Goal: Information Seeking & Learning: Learn about a topic

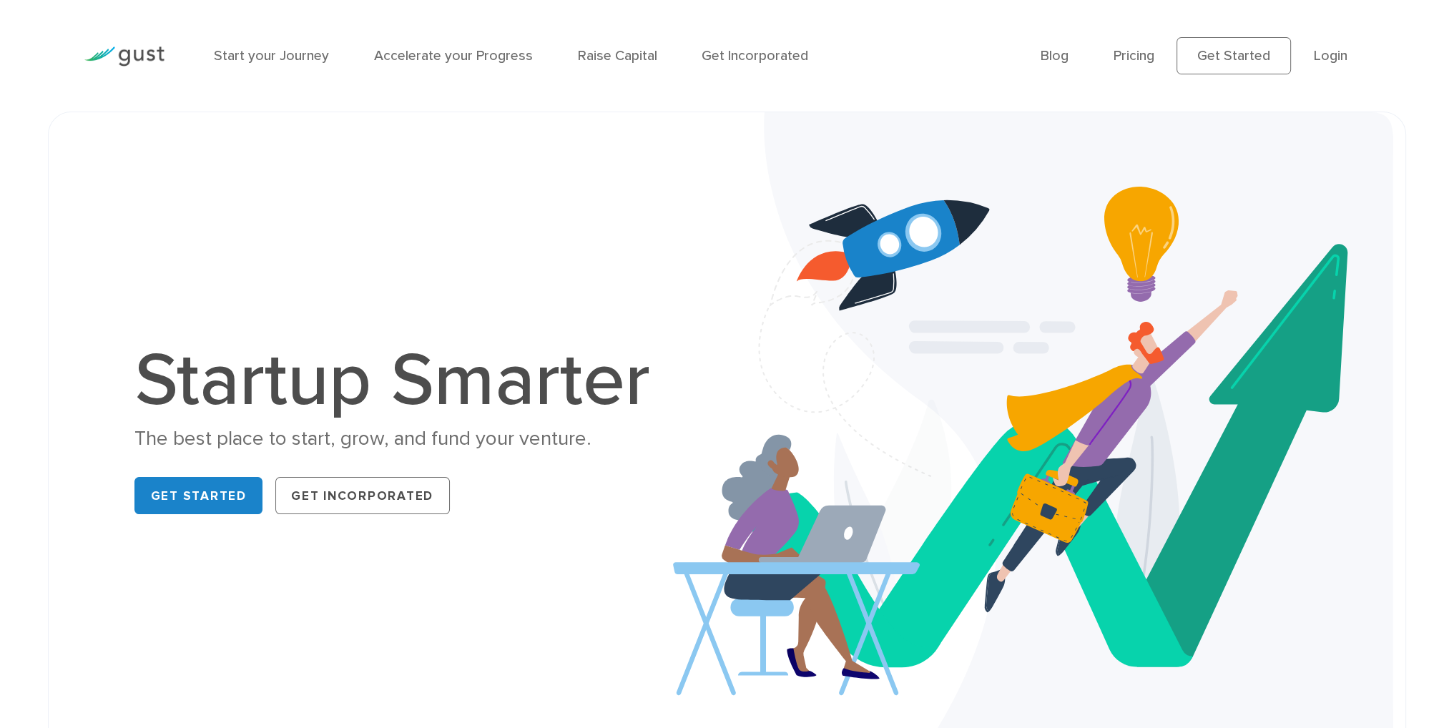
click at [438, 388] on h1 "Startup Smarter" at bounding box center [400, 381] width 533 height 74
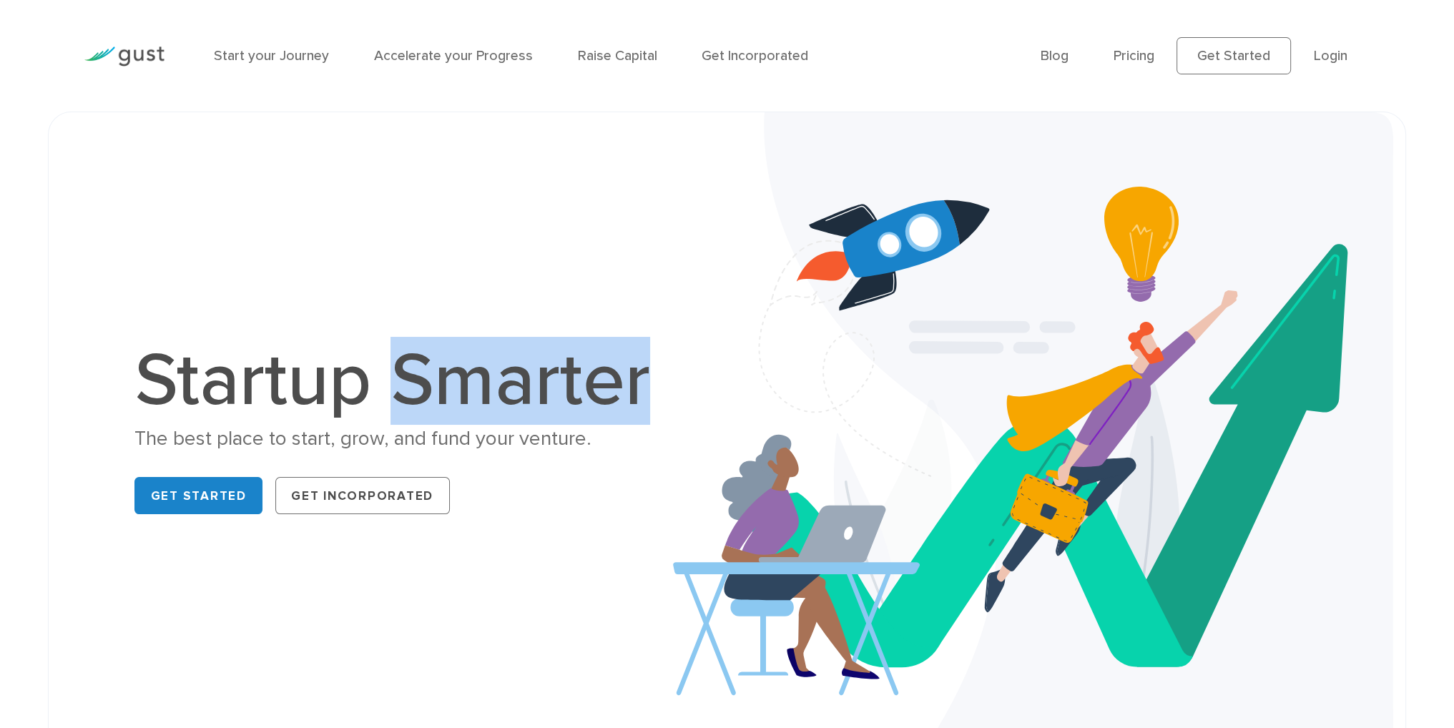
click at [438, 388] on h1 "Startup Smarter" at bounding box center [400, 381] width 533 height 74
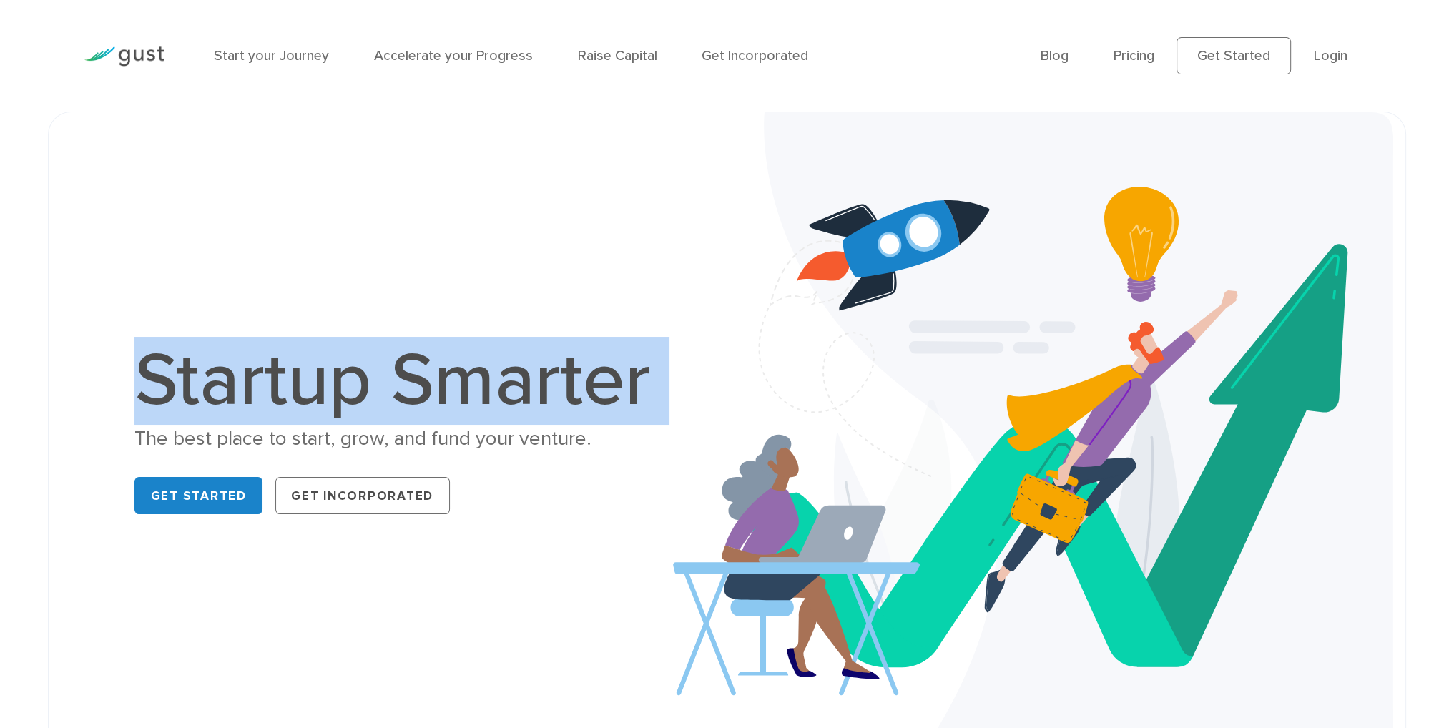
click at [438, 388] on h1 "Startup Smarter" at bounding box center [400, 381] width 533 height 74
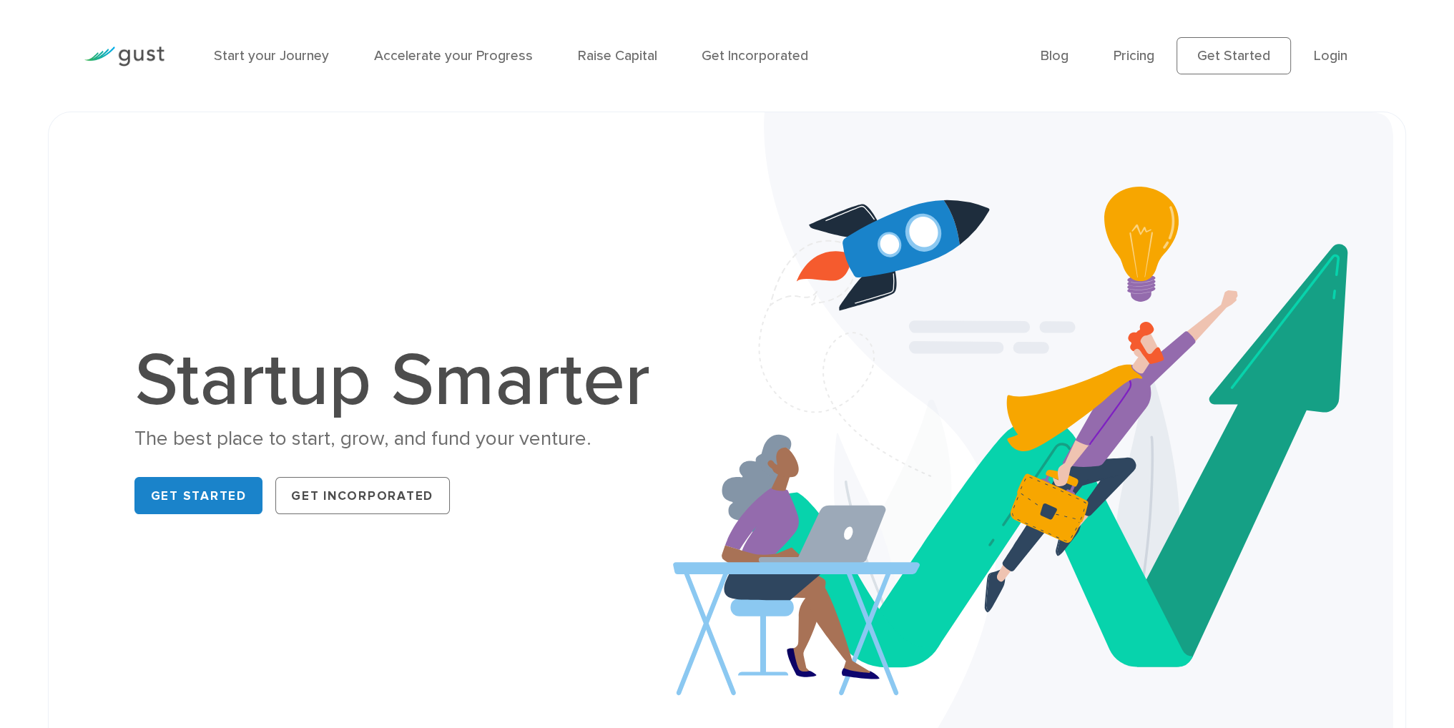
click at [410, 441] on div "The best place to start, grow, and fund your venture." at bounding box center [400, 438] width 533 height 27
click at [418, 387] on h1 "Startup Smarter" at bounding box center [400, 381] width 533 height 74
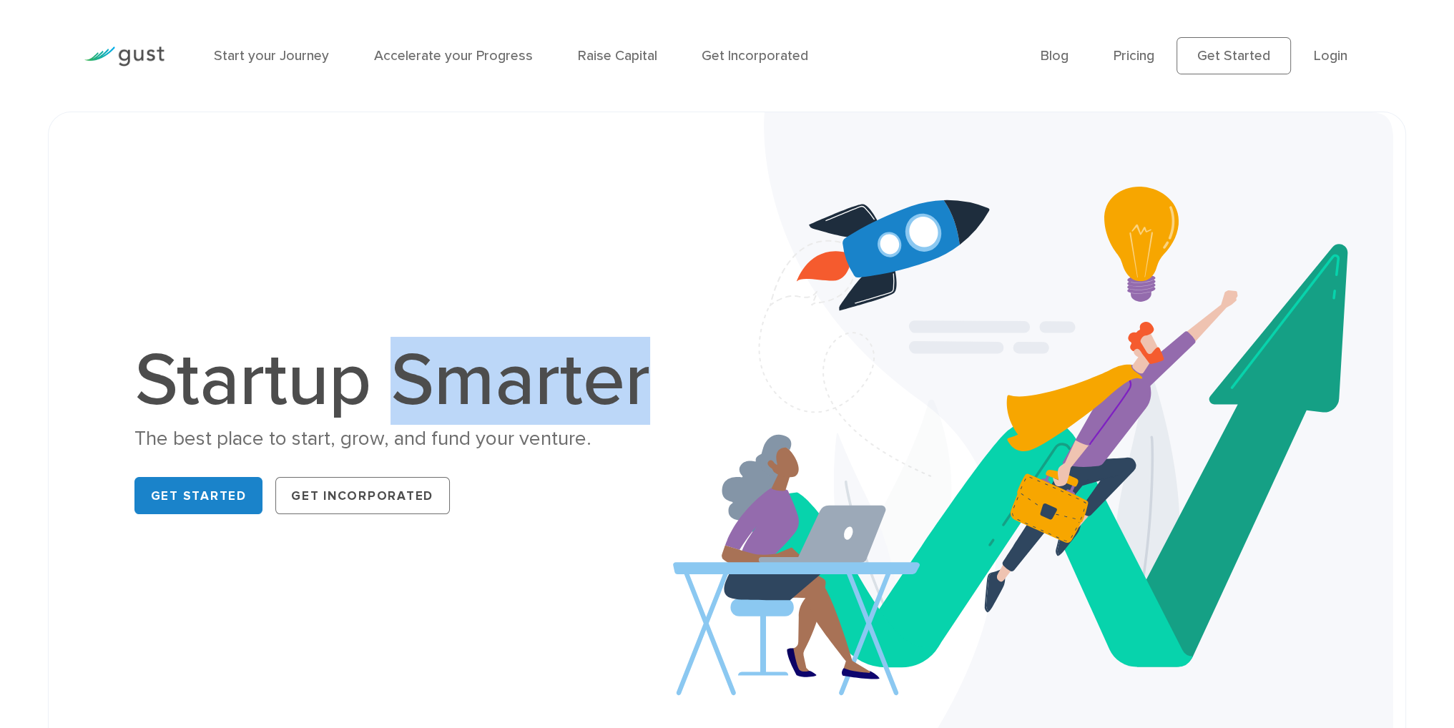
click at [418, 387] on h1 "Startup Smarter" at bounding box center [400, 381] width 533 height 74
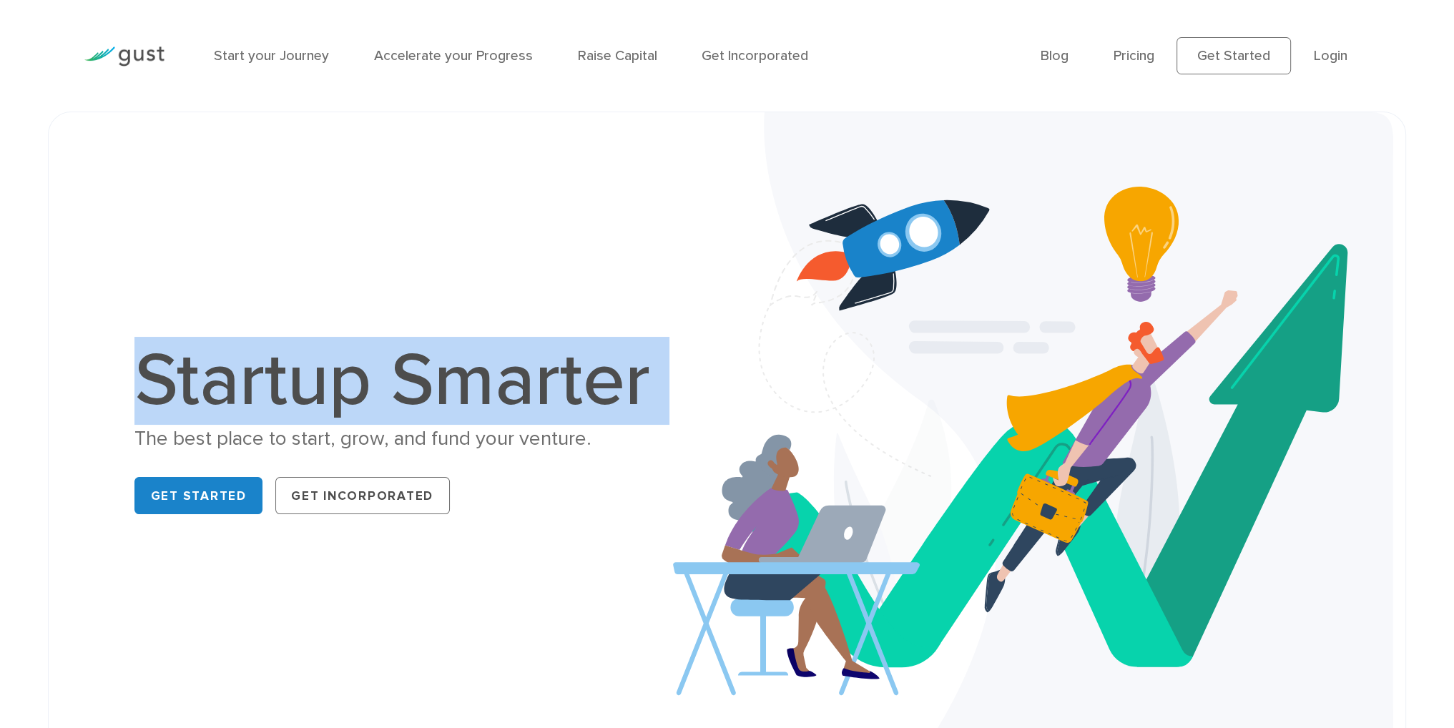
click at [418, 387] on h1 "Startup Smarter" at bounding box center [400, 381] width 533 height 74
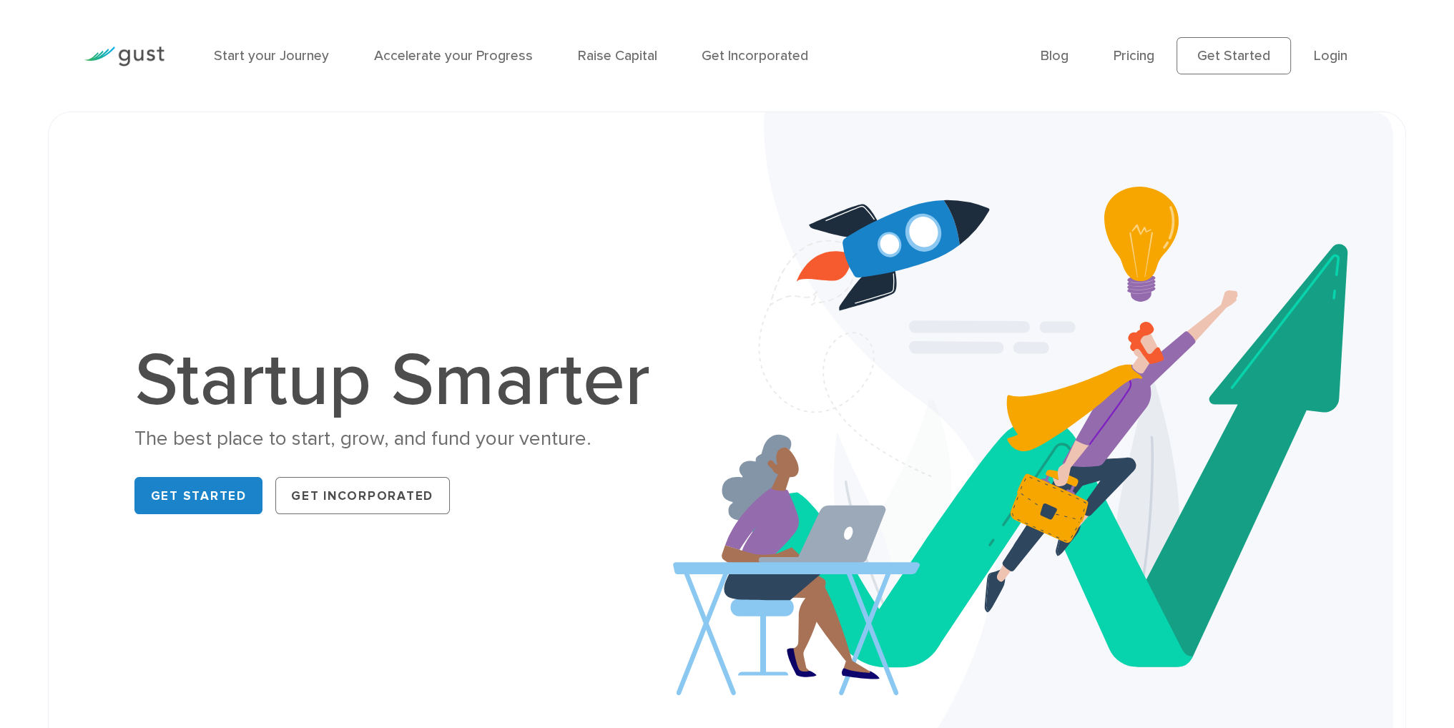
click at [420, 446] on div "The best place to start, grow, and fund your venture." at bounding box center [400, 438] width 533 height 27
click at [453, 403] on h1 "Startup Smarter" at bounding box center [400, 381] width 533 height 74
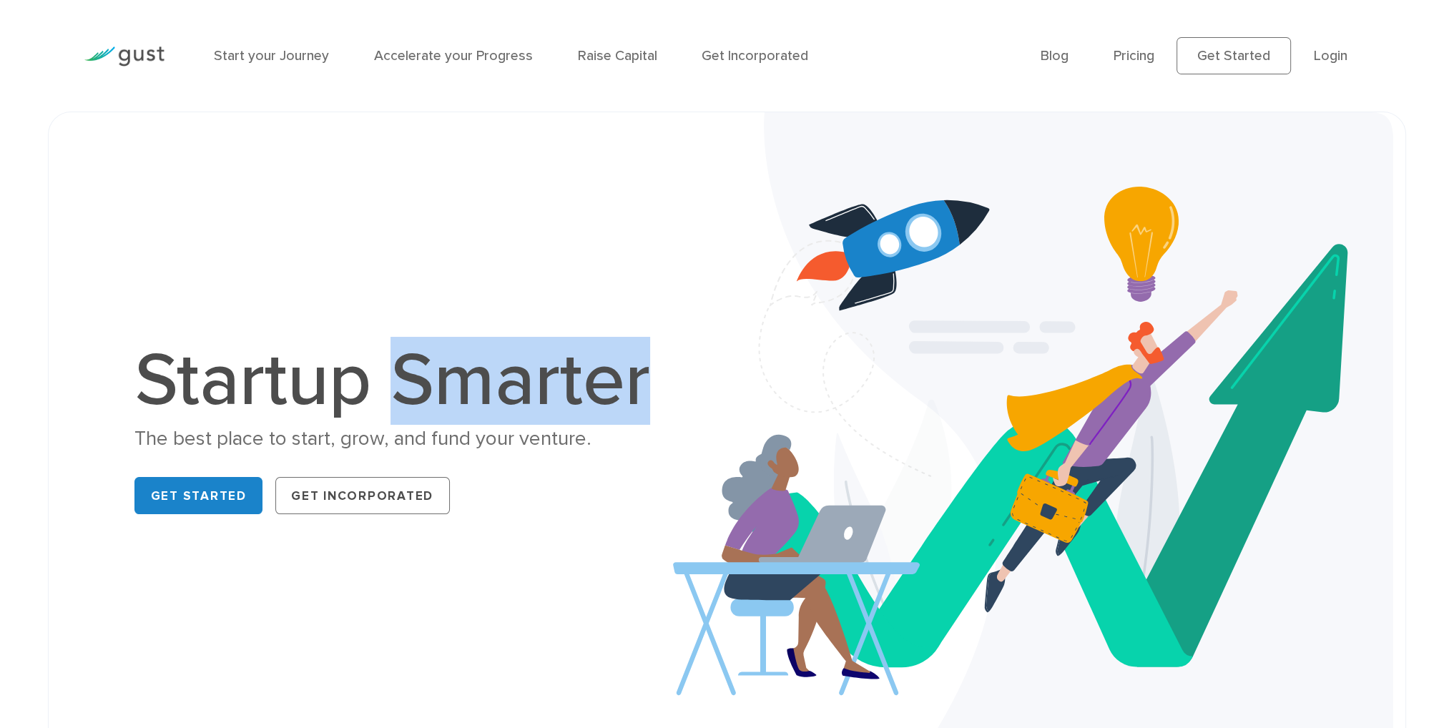
click at [453, 403] on h1 "Startup Smarter" at bounding box center [400, 381] width 533 height 74
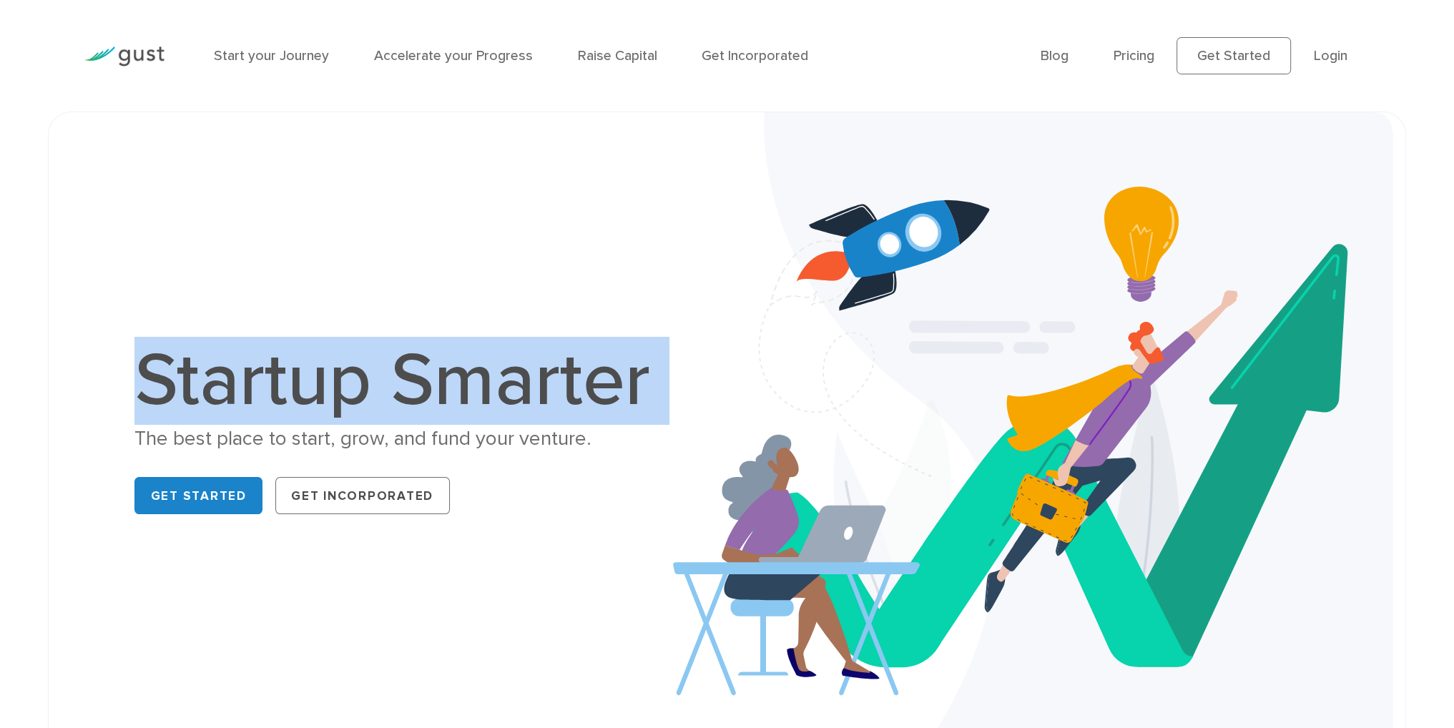
click at [453, 403] on h1 "Startup Smarter" at bounding box center [400, 381] width 533 height 74
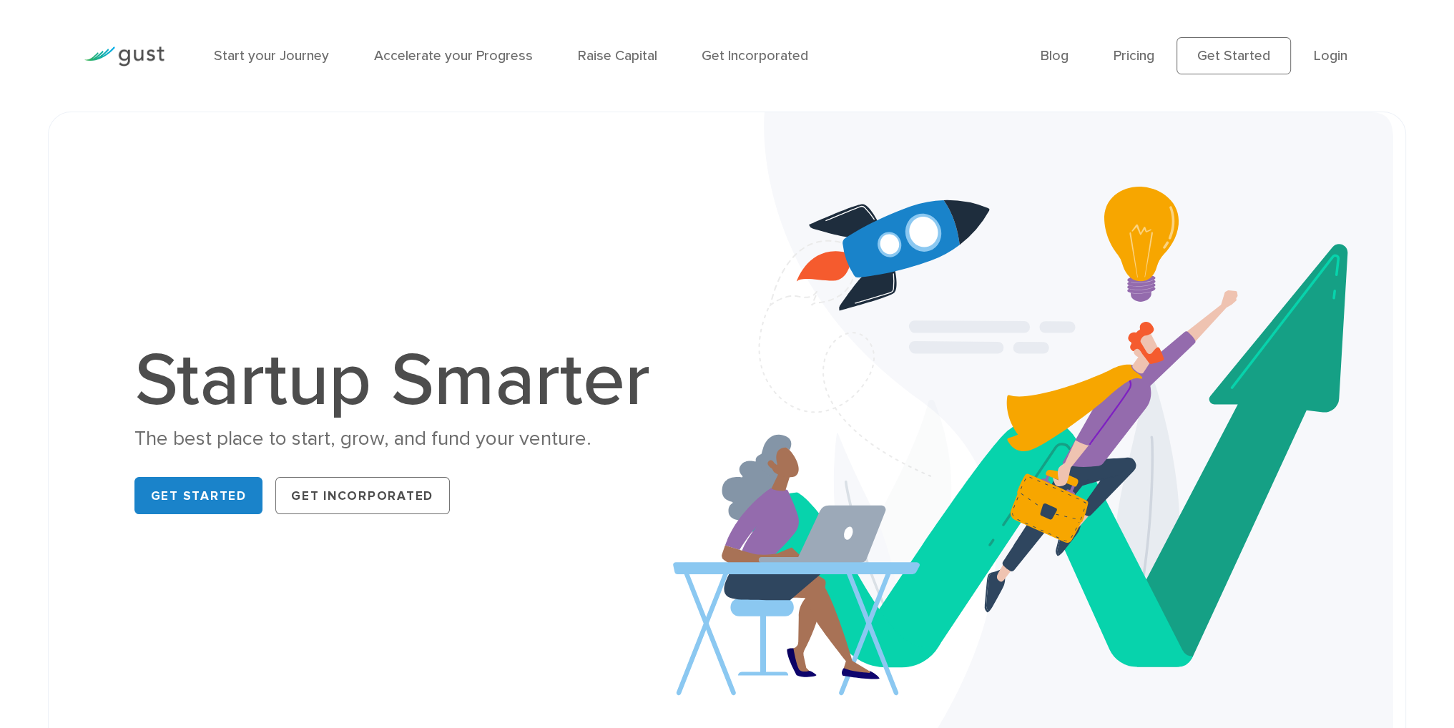
click at [437, 444] on div "The best place to start, grow, and fund your venture." at bounding box center [400, 438] width 533 height 27
click at [237, 378] on h1 "Startup Smarter" at bounding box center [400, 381] width 533 height 74
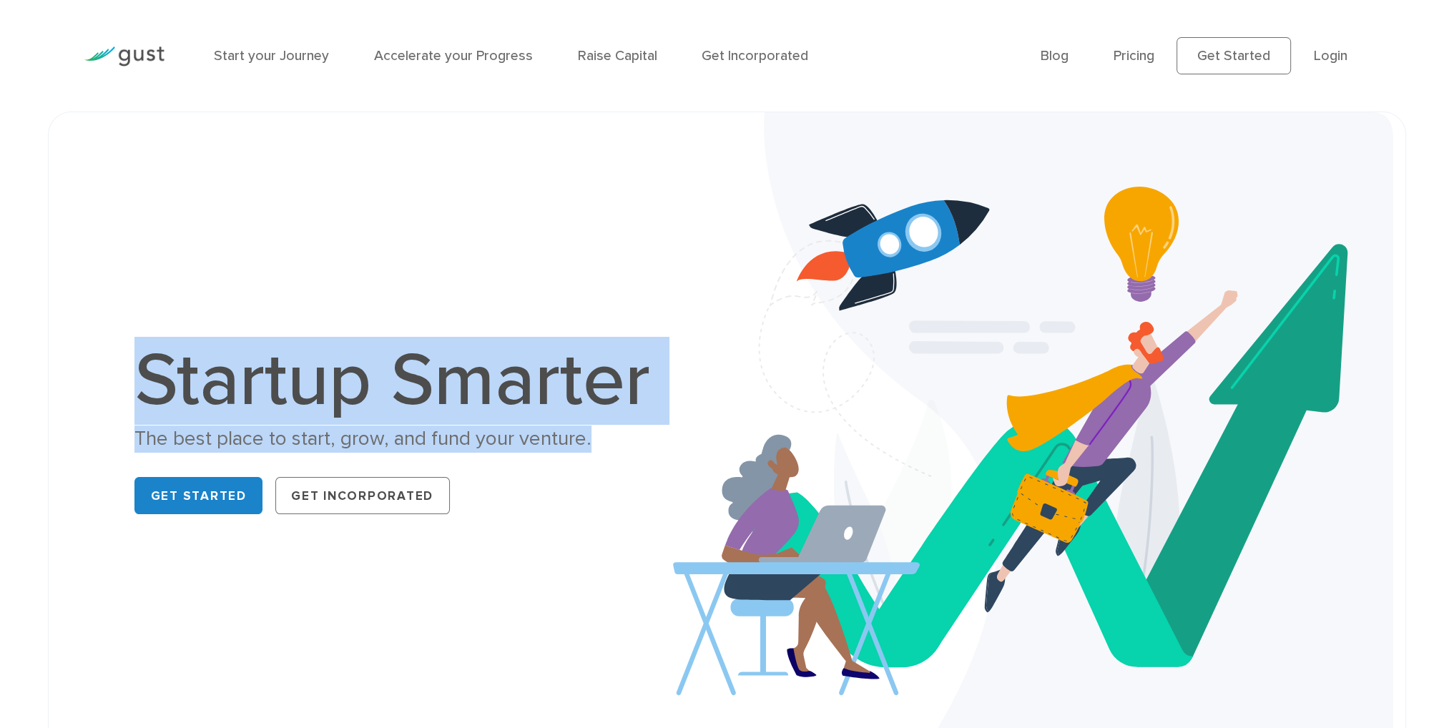
drag, startPoint x: 133, startPoint y: 338, endPoint x: 606, endPoint y: 444, distance: 485.0
click at [606, 444] on div "Startup Smarter The best place to start, grow, and fund your venture. Get Start…" at bounding box center [400, 432] width 533 height 177
click at [900, 513] on img at bounding box center [1033, 432] width 720 height 640
click at [572, 396] on h1 "Startup Smarter" at bounding box center [400, 381] width 533 height 74
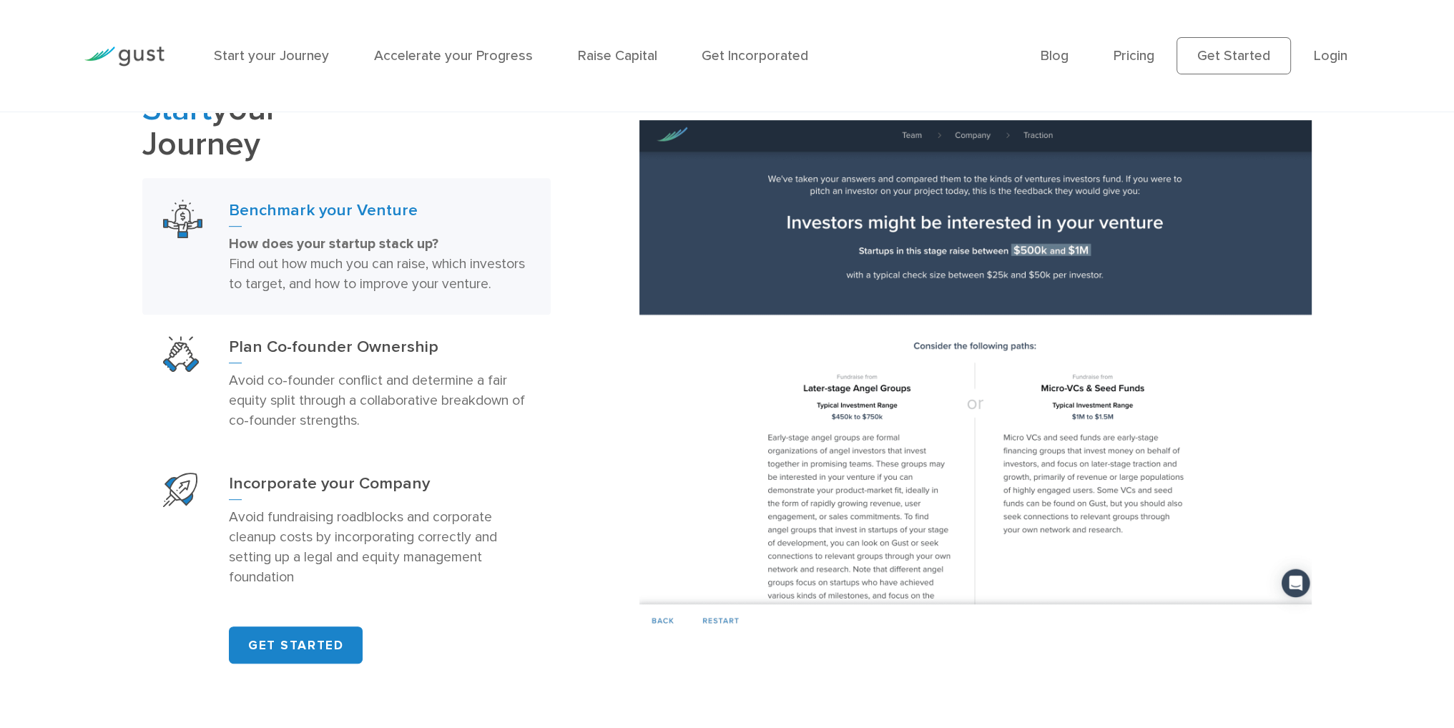
scroll to position [866, 0]
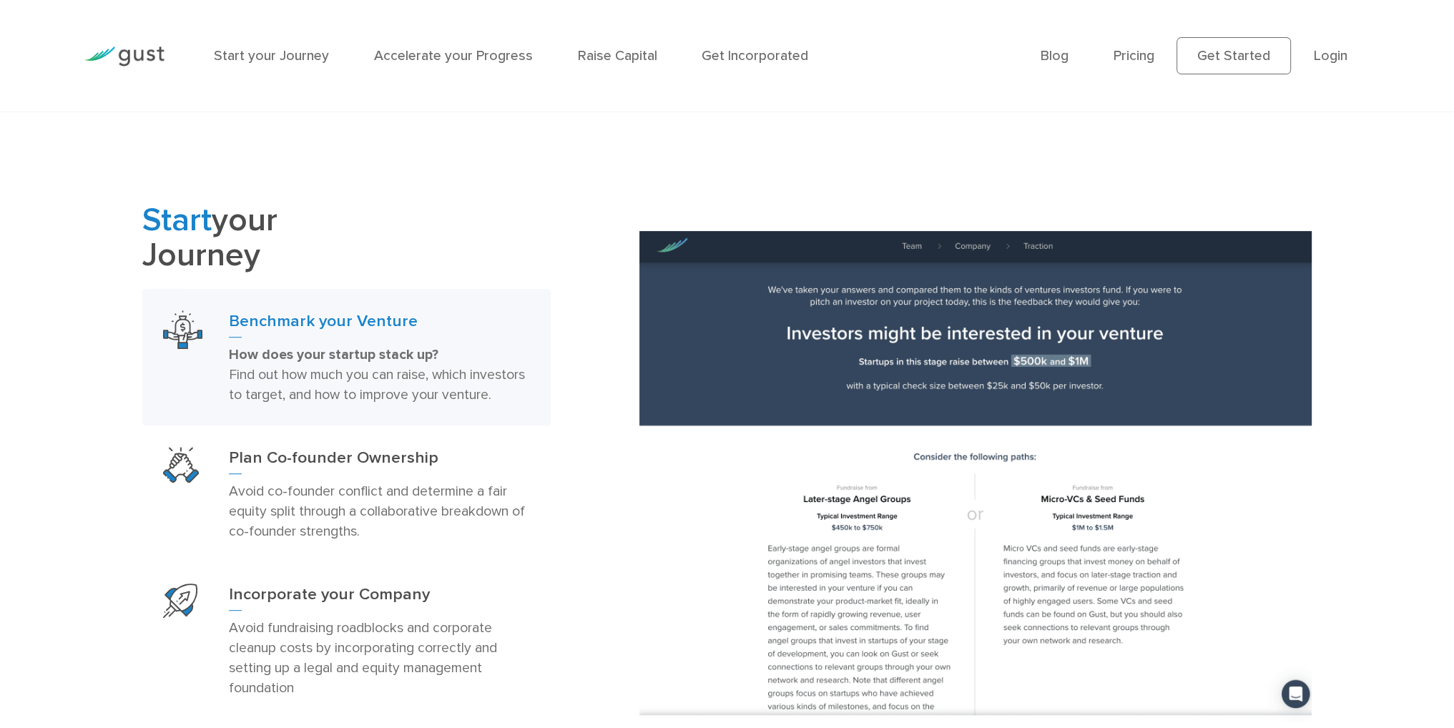
click at [157, 57] on img at bounding box center [124, 55] width 80 height 19
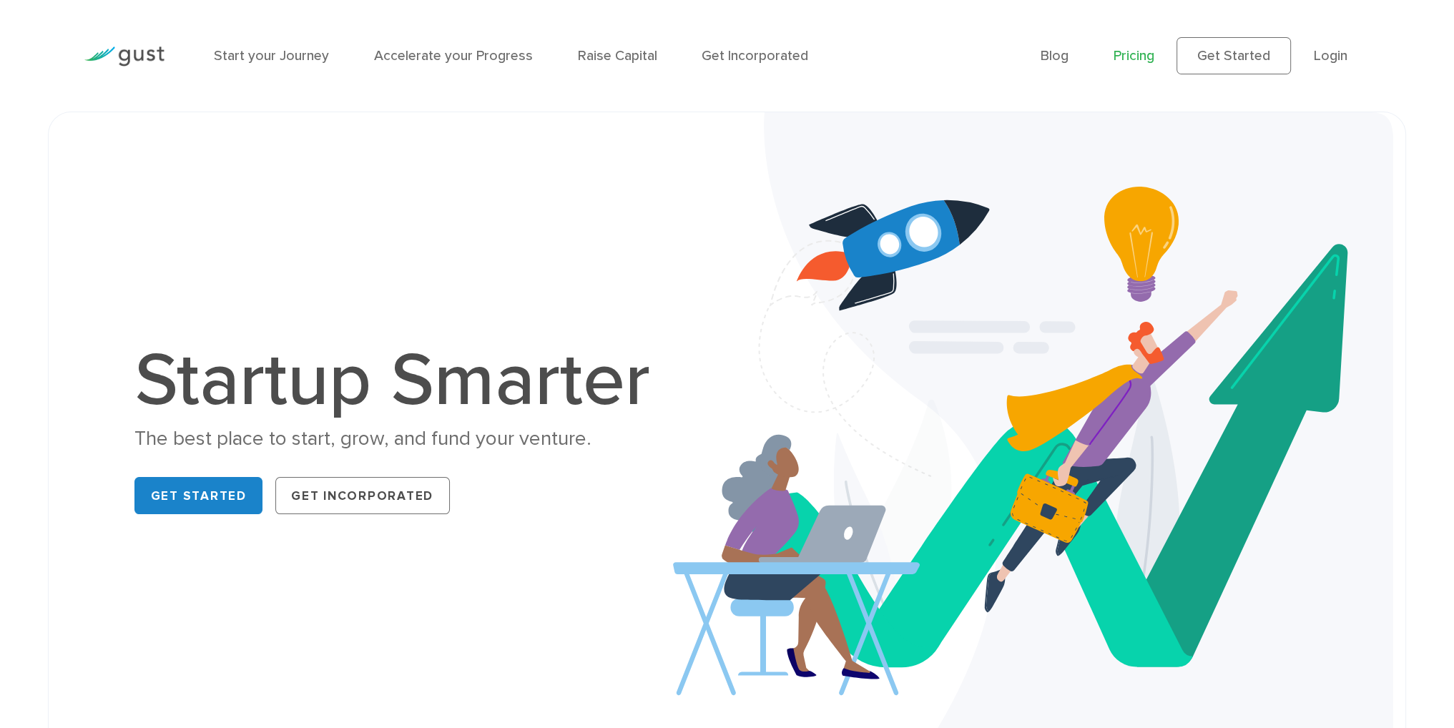
click at [1141, 53] on link "Pricing" at bounding box center [1133, 55] width 41 height 16
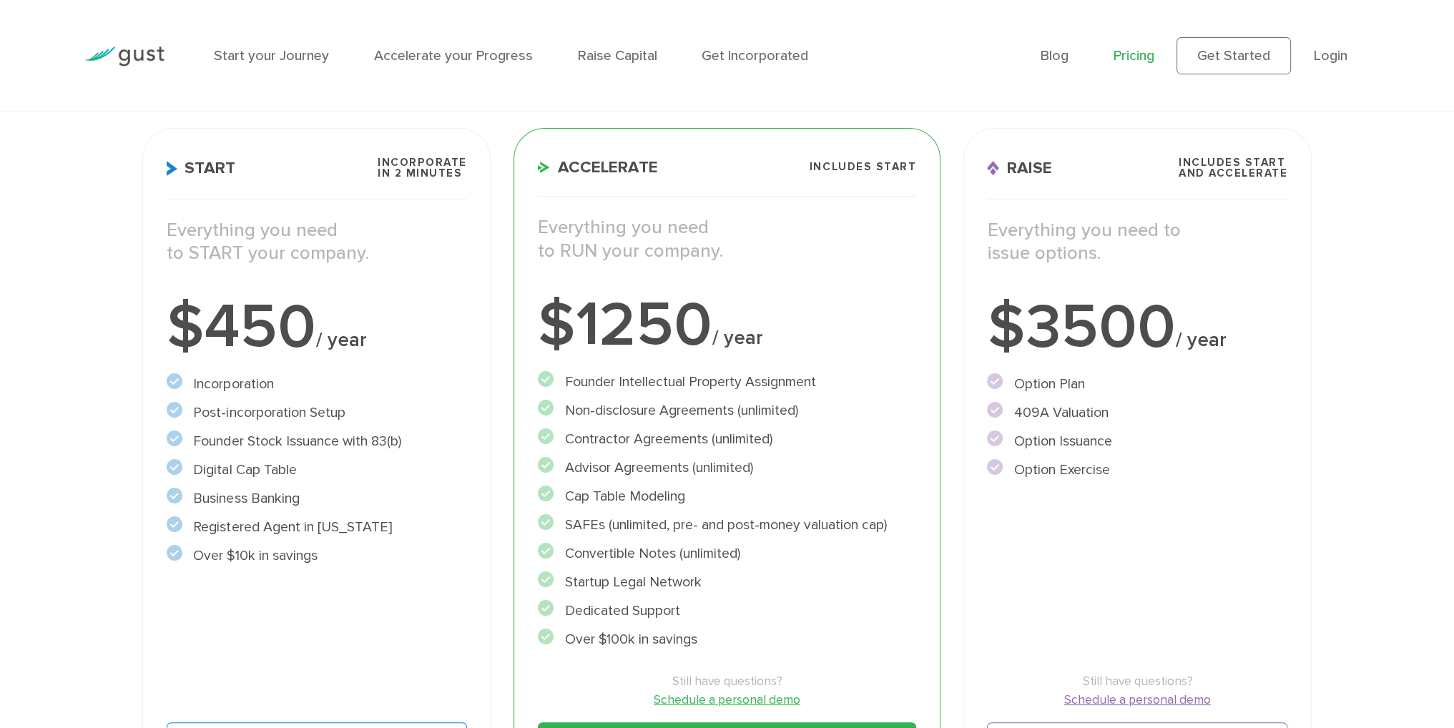
scroll to position [215, 0]
click at [1043, 385] on li "Option Plan" at bounding box center [1137, 382] width 300 height 21
click at [1044, 385] on li "Option Plan" at bounding box center [1137, 382] width 300 height 21
click at [1050, 416] on li "409A Valuation" at bounding box center [1137, 410] width 300 height 21
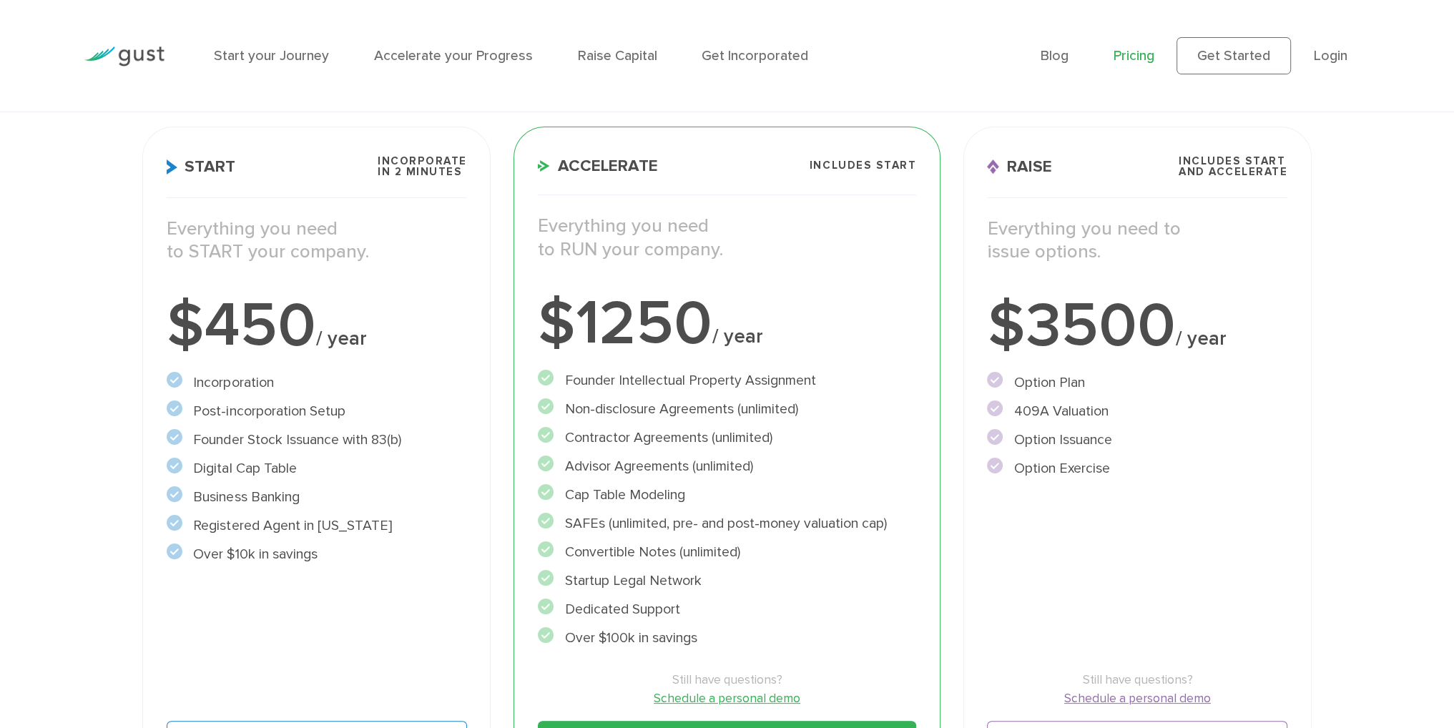
click at [1050, 416] on li "409A Valuation" at bounding box center [1137, 410] width 300 height 21
click at [1043, 439] on li "Option Issuance" at bounding box center [1137, 439] width 300 height 21
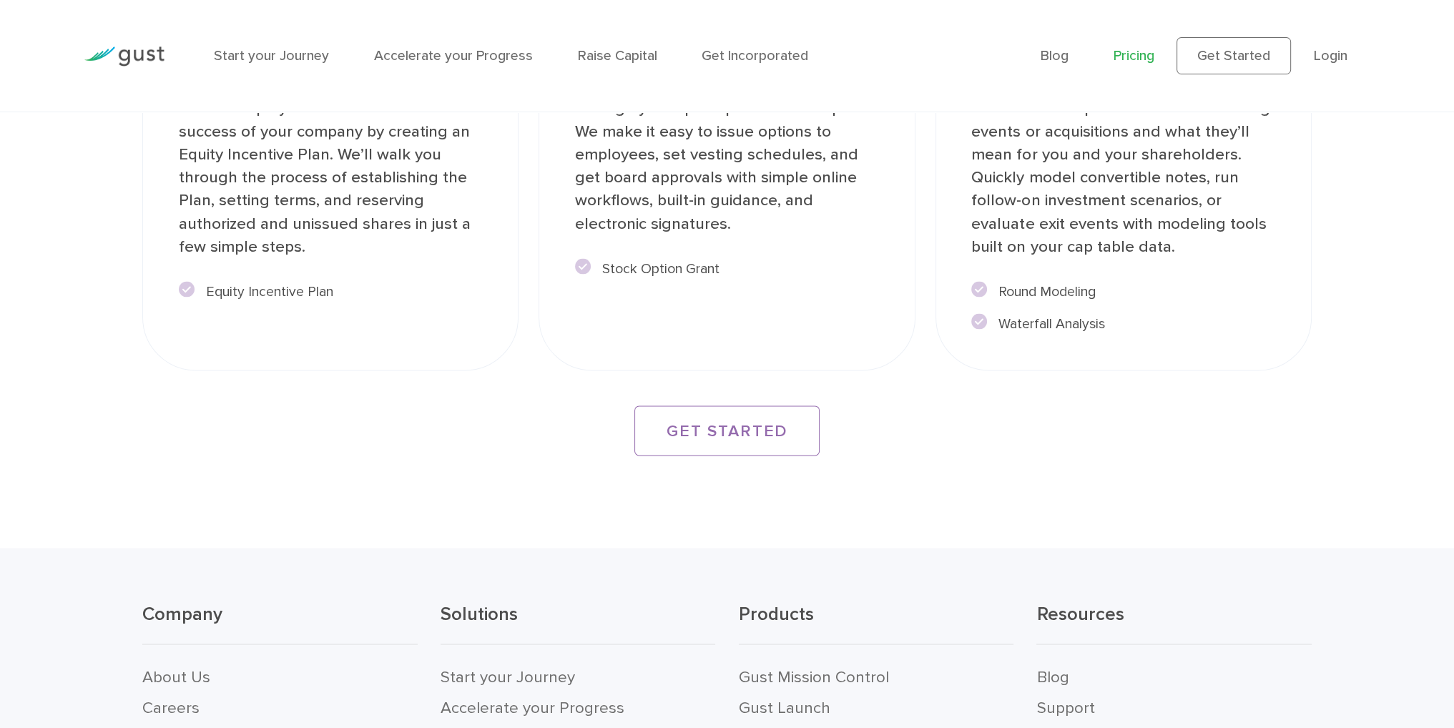
scroll to position [3064, 0]
